Goal: Task Accomplishment & Management: Manage account settings

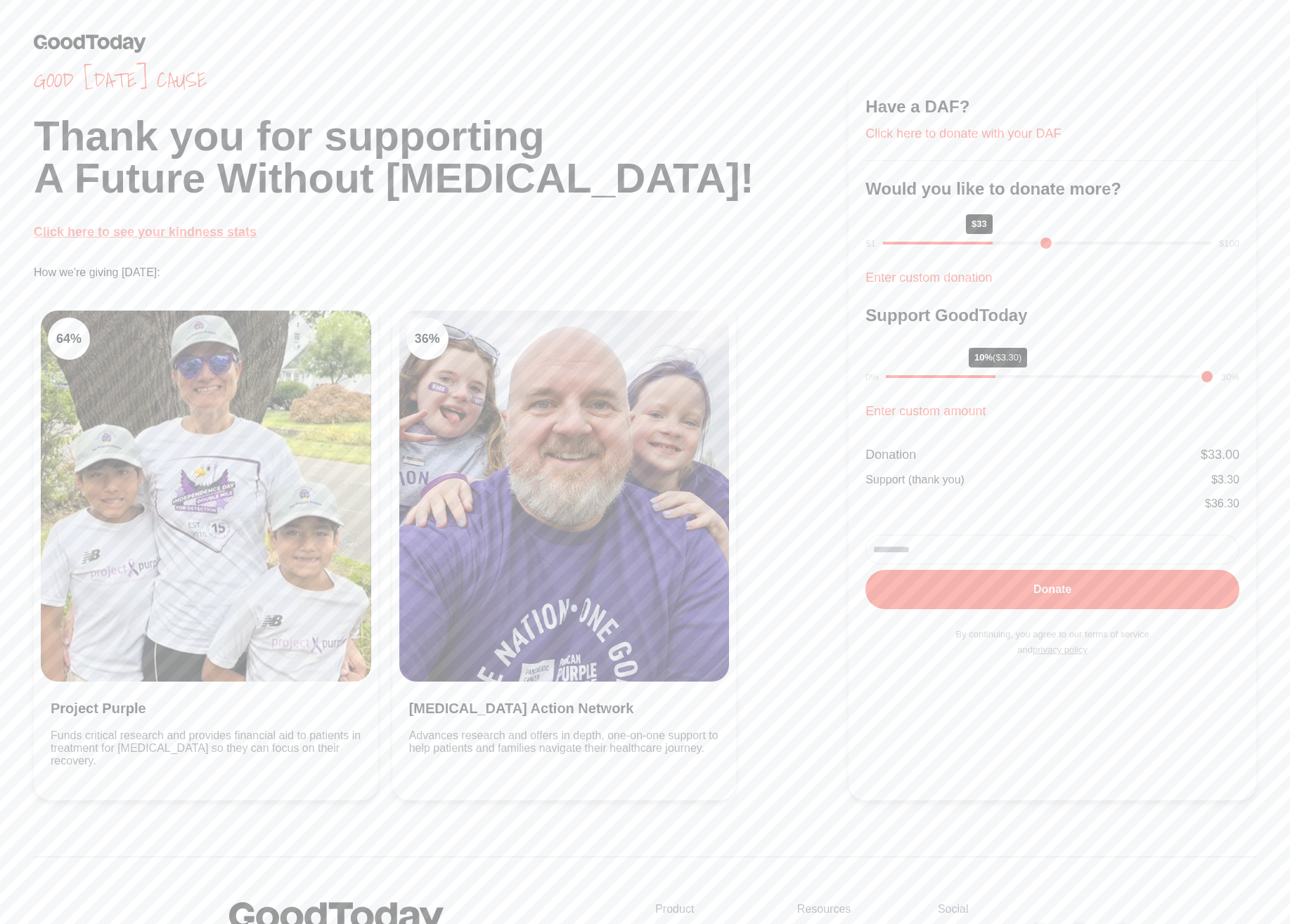
click at [181, 230] on link "Click here to see your kindness stats" at bounding box center [145, 231] width 223 height 14
